Goal: Task Accomplishment & Management: Use online tool/utility

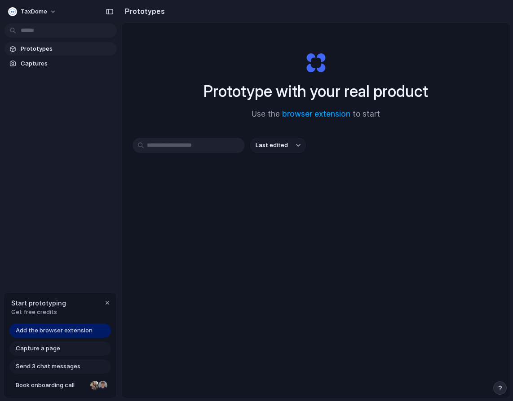
click at [62, 333] on span "Add the browser extension" at bounding box center [54, 330] width 77 height 9
click at [312, 115] on link "browser extension" at bounding box center [316, 114] width 68 height 9
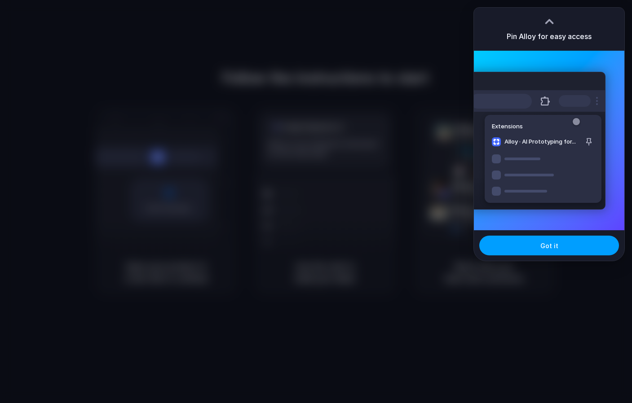
click at [551, 243] on span "Got it" at bounding box center [549, 245] width 18 height 9
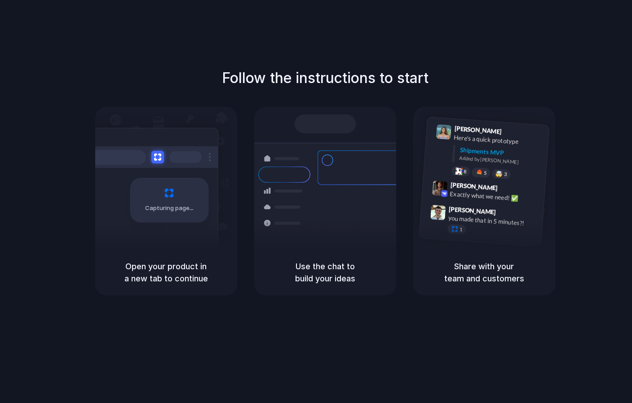
click at [253, 354] on div "Follow the instructions to start Capturing page Open your product in a new tab …" at bounding box center [325, 210] width 650 height 421
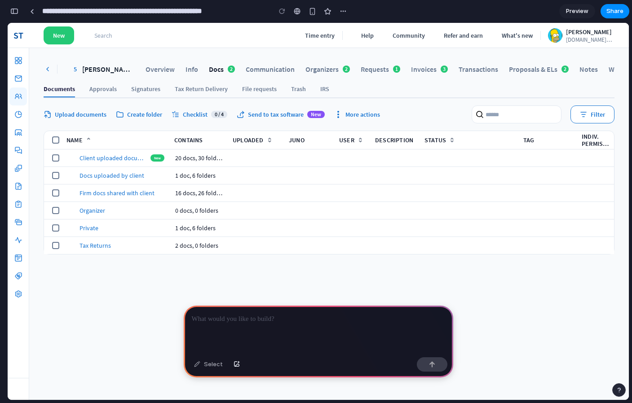
click at [117, 265] on div "Name Contains Uploaded Juno User Description Status Tag Indiv. permissions docu…" at bounding box center [329, 263] width 571 height 264
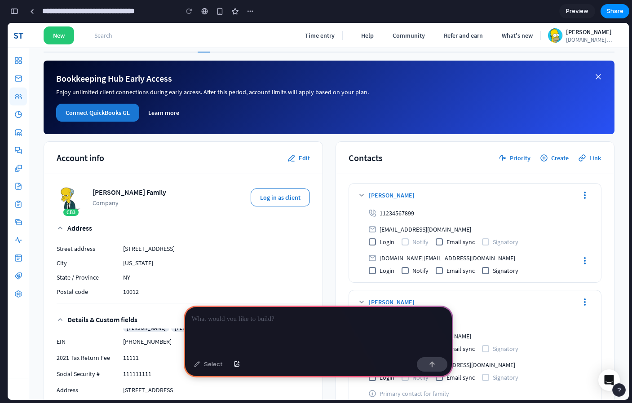
scroll to position [21, 0]
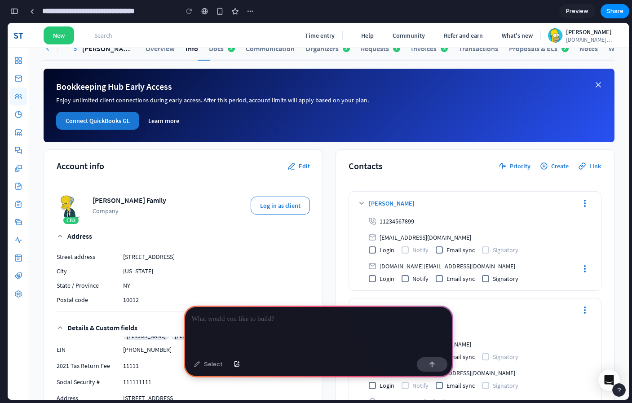
click at [306, 167] on button "Edit" at bounding box center [299, 166] width 22 height 7
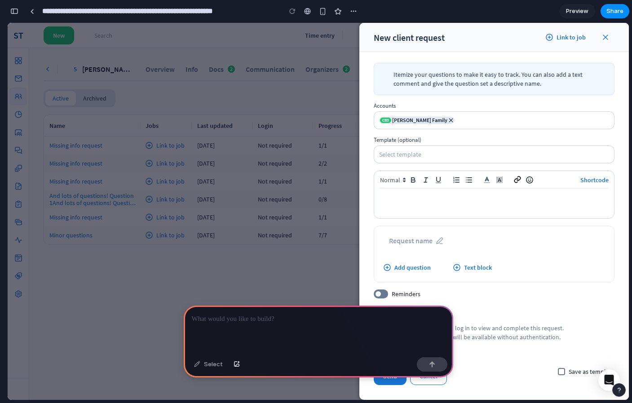
click at [299, 141] on div "New client request Link to job Itemize your questions to make it easy to track.…" at bounding box center [318, 211] width 621 height 377
